Goal: Information Seeking & Learning: Learn about a topic

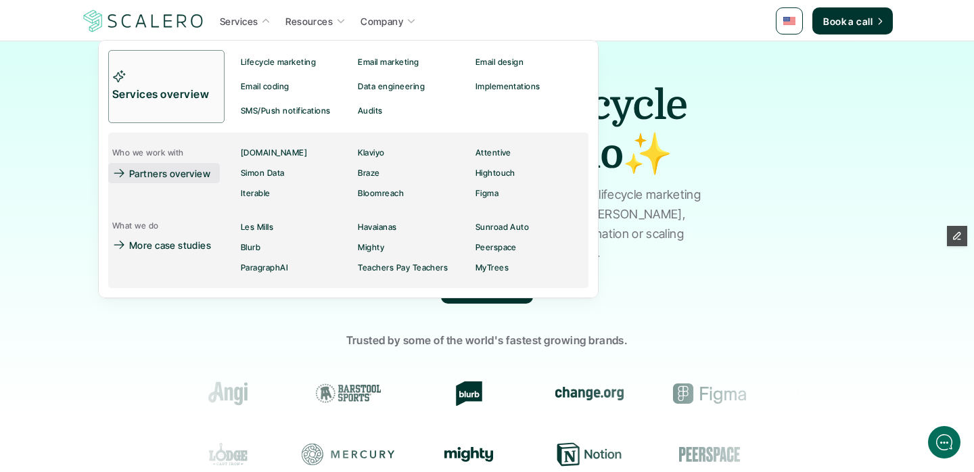
click at [189, 174] on p "Partners overview" at bounding box center [169, 173] width 81 height 14
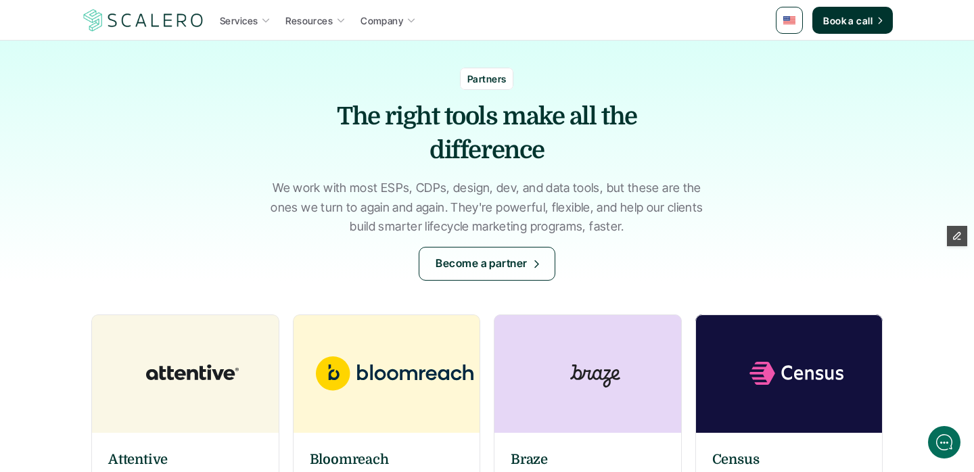
click at [185, 379] on img at bounding box center [192, 373] width 203 height 118
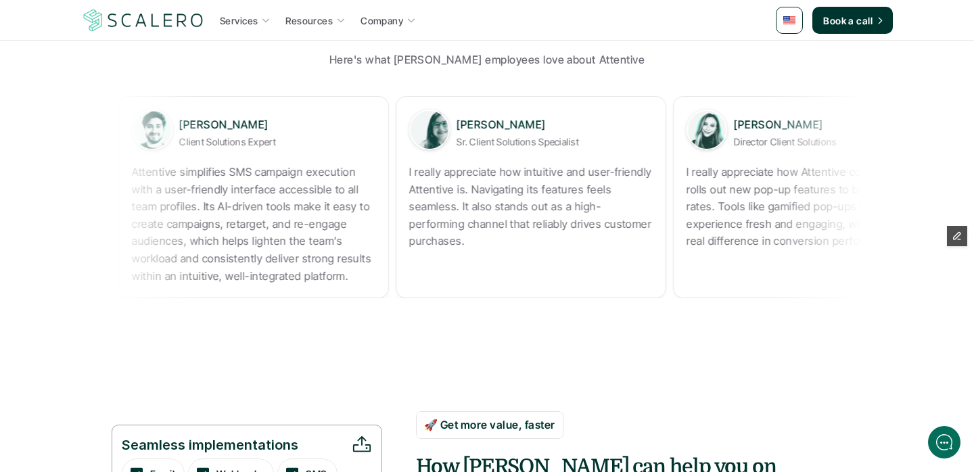
scroll to position [937, 0]
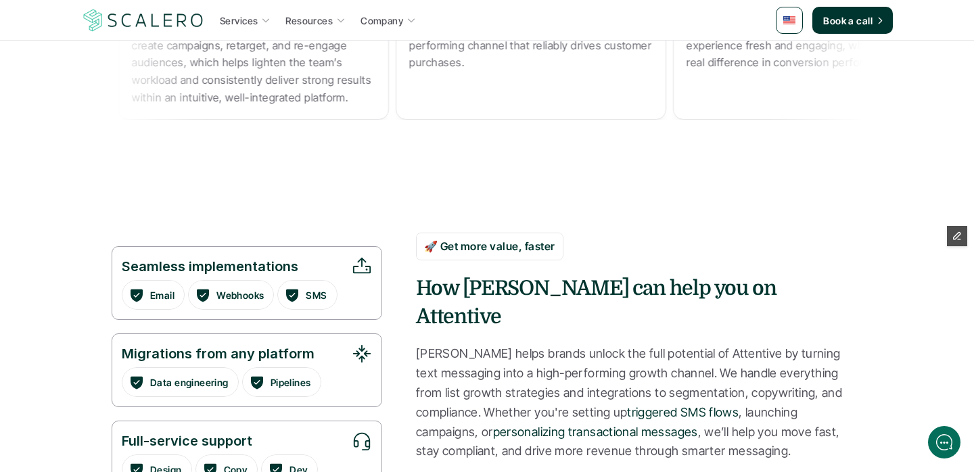
click at [442, 344] on p "[PERSON_NAME] helps brands unlock the full potential of Attentive by turning te…" at bounding box center [639, 402] width 446 height 117
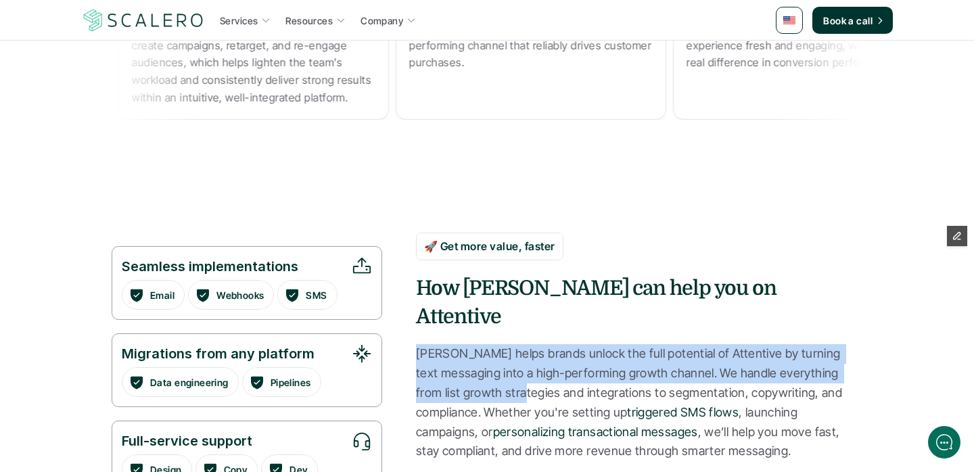
drag, startPoint x: 442, startPoint y: 327, endPoint x: 495, endPoint y: 365, distance: 64.9
click at [495, 365] on p "[PERSON_NAME] helps brands unlock the full potential of Attentive by turning te…" at bounding box center [639, 402] width 446 height 117
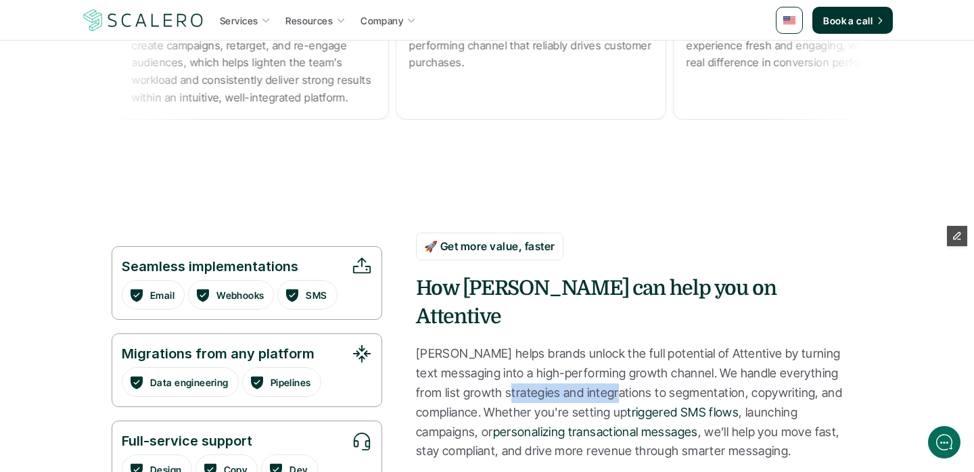
drag, startPoint x: 495, startPoint y: 365, endPoint x: 537, endPoint y: 356, distance: 42.7
click at [537, 356] on p "[PERSON_NAME] helps brands unlock the full potential of Attentive by turning te…" at bounding box center [639, 402] width 446 height 117
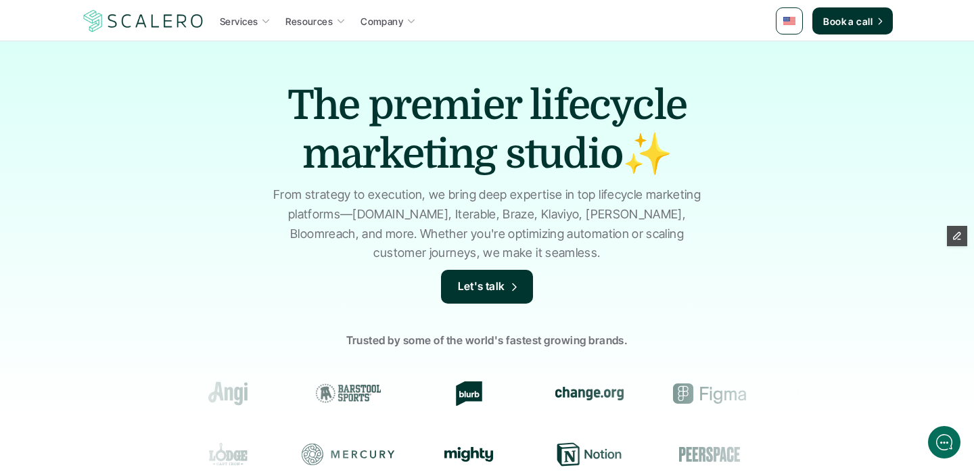
click at [791, 24] on img at bounding box center [789, 21] width 12 height 8
click at [791, 58] on link at bounding box center [790, 54] width 24 height 24
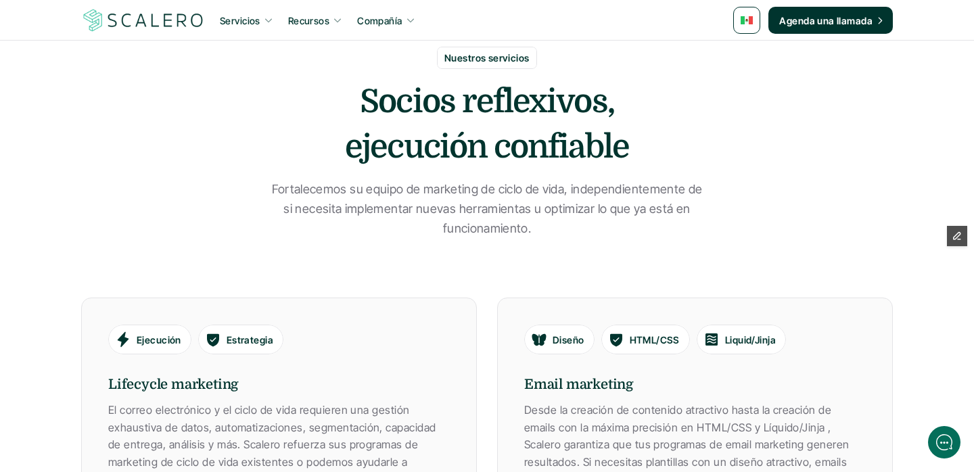
scroll to position [782, 0]
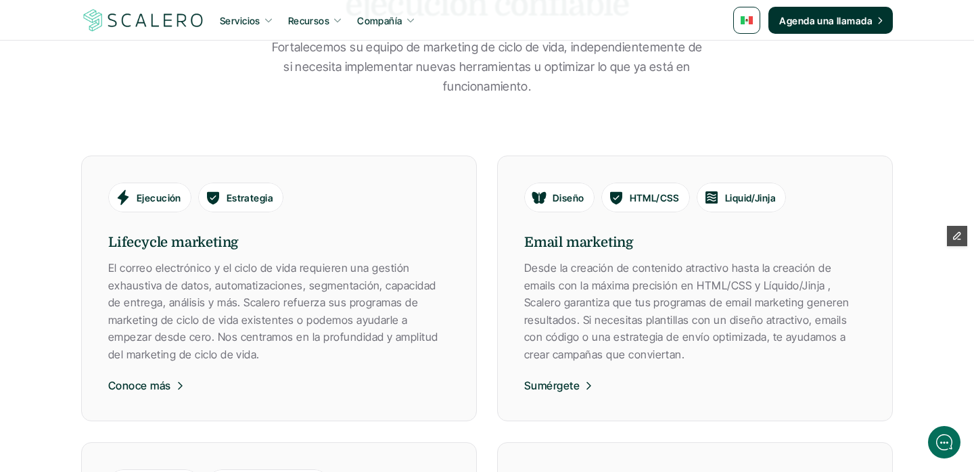
click at [251, 12] on div "Servicios" at bounding box center [240, 20] width 41 height 16
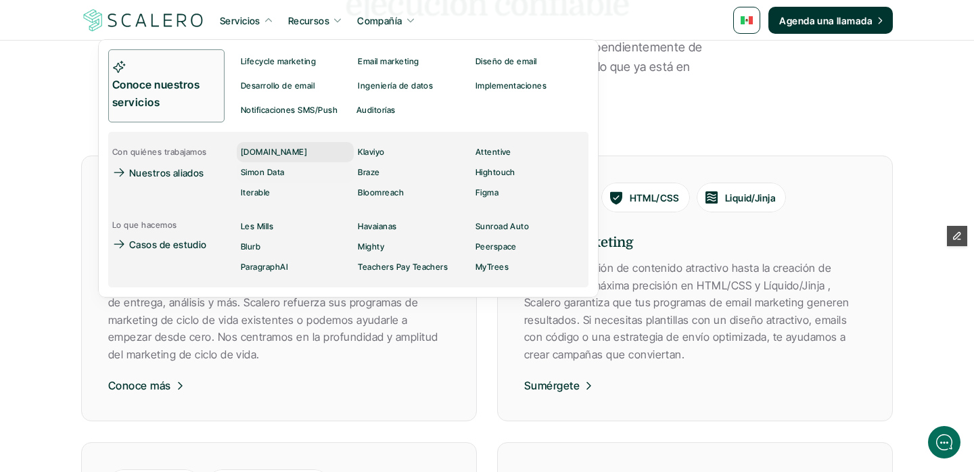
click at [285, 157] on div "[DOMAIN_NAME]" at bounding box center [278, 152] width 74 height 16
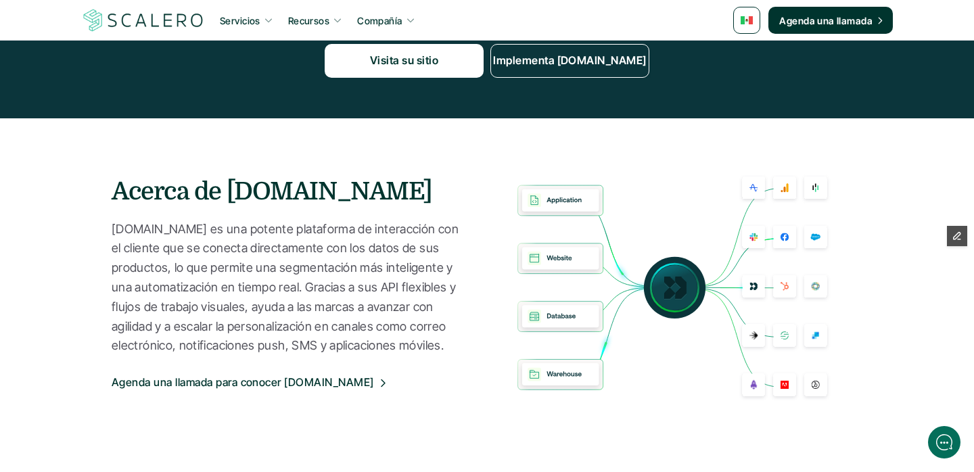
scroll to position [379, 0]
